Goal: Task Accomplishment & Management: Manage account settings

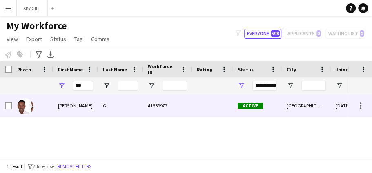
type input "***"
click at [87, 103] on div "[PERSON_NAME]" at bounding box center [75, 105] width 45 height 22
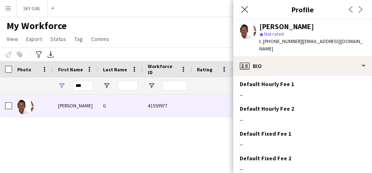
scroll to position [389, 0]
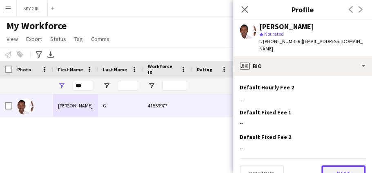
click at [324, 165] on button "Next" at bounding box center [344, 173] width 44 height 16
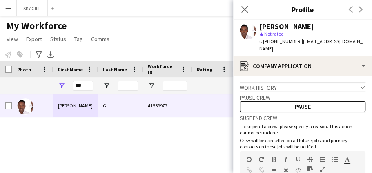
scroll to position [120, 0]
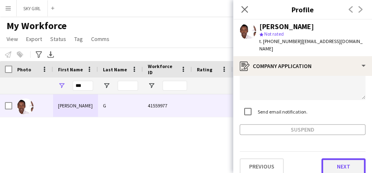
click at [331, 159] on button "Next" at bounding box center [344, 166] width 44 height 16
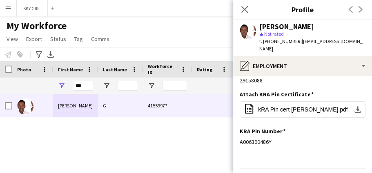
scroll to position [83, 0]
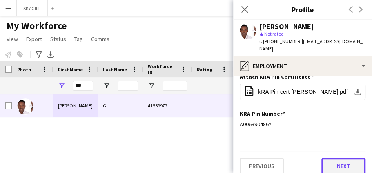
click at [326, 157] on button "Next" at bounding box center [344, 165] width 44 height 16
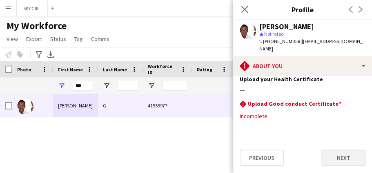
scroll to position [0, 0]
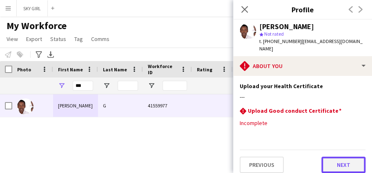
click at [328, 156] on button "Next" at bounding box center [344, 164] width 44 height 16
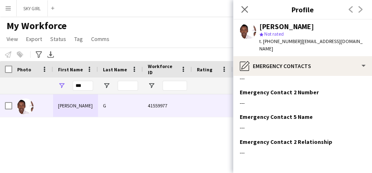
scroll to position [96, 0]
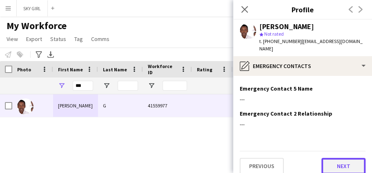
click at [329, 157] on button "Next" at bounding box center [344, 165] width 44 height 16
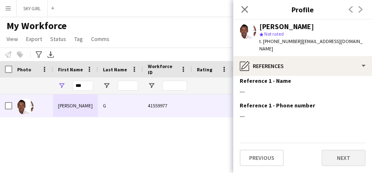
scroll to position [0, 0]
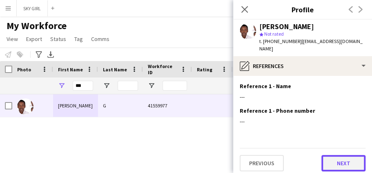
click at [330, 155] on button "Next" at bounding box center [344, 163] width 44 height 16
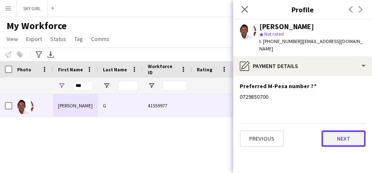
click at [335, 135] on button "Next" at bounding box center [344, 138] width 44 height 16
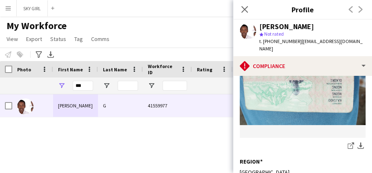
scroll to position [314, 0]
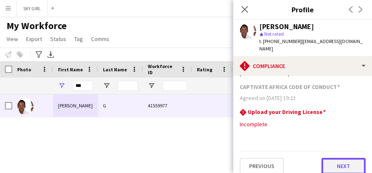
click at [329, 157] on button "Next" at bounding box center [344, 165] width 44 height 16
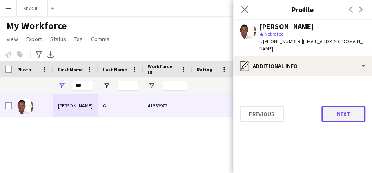
click at [330, 105] on button "Next" at bounding box center [344, 113] width 44 height 16
click at [329, 105] on button "Next" at bounding box center [344, 113] width 44 height 16
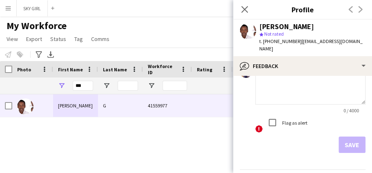
scroll to position [148, 0]
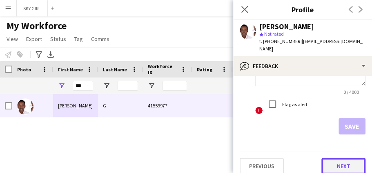
click at [327, 157] on button "Next" at bounding box center [344, 165] width 44 height 16
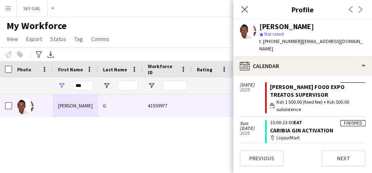
scroll to position [551, 0]
